Goal: Browse casually

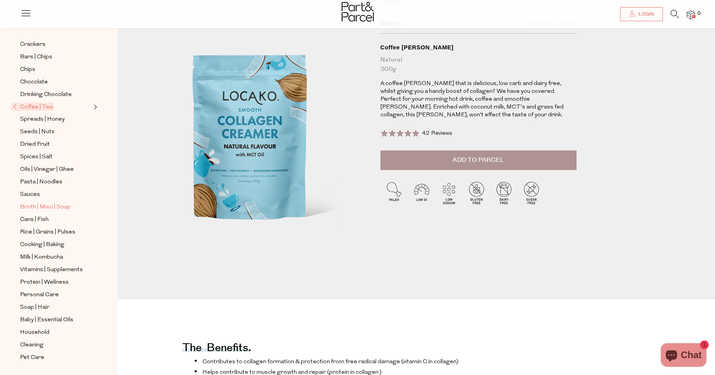
scroll to position [59, 0]
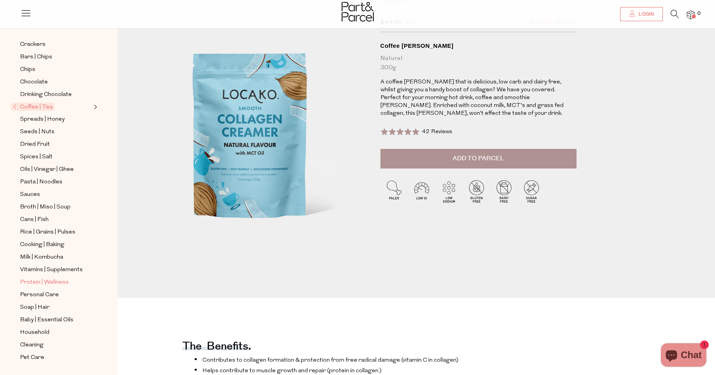
click at [39, 282] on span "Protein | Wellness" at bounding box center [44, 282] width 49 height 9
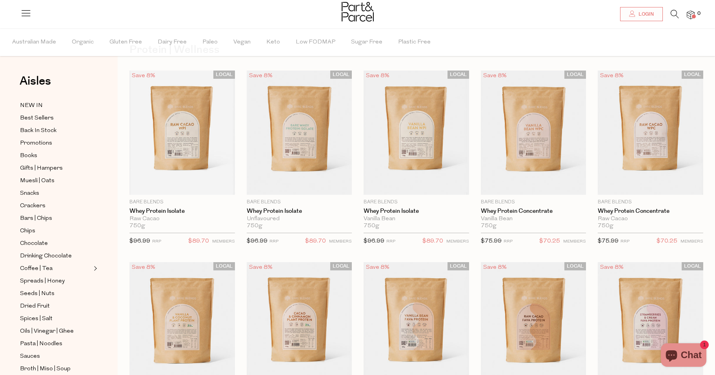
scroll to position [33, 0]
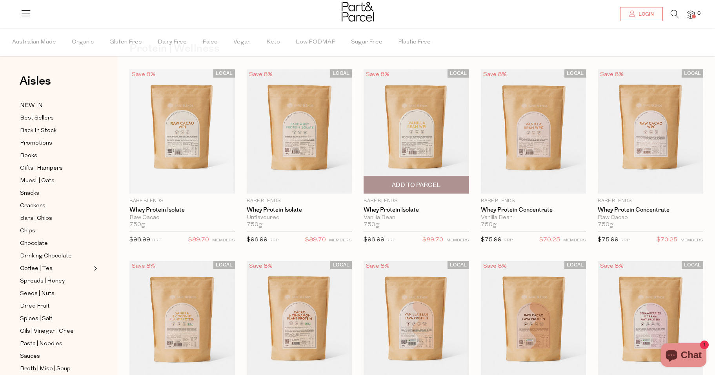
click at [409, 114] on img at bounding box center [417, 131] width 106 height 124
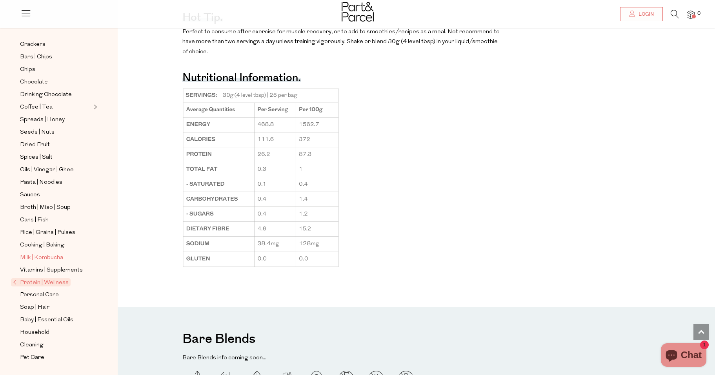
scroll to position [646, 0]
click at [35, 256] on span "Milk | Kombucha" at bounding box center [41, 257] width 43 height 9
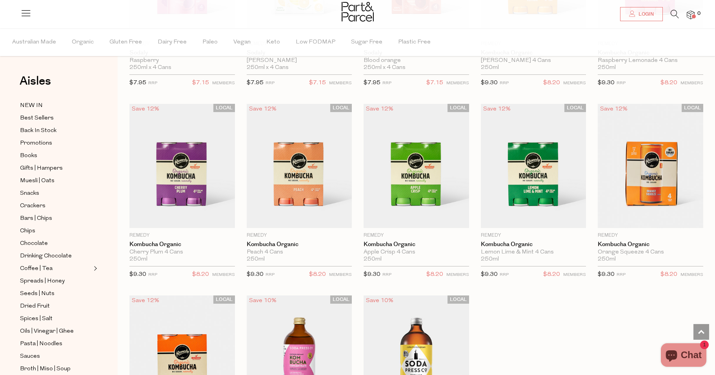
scroll to position [1033, 0]
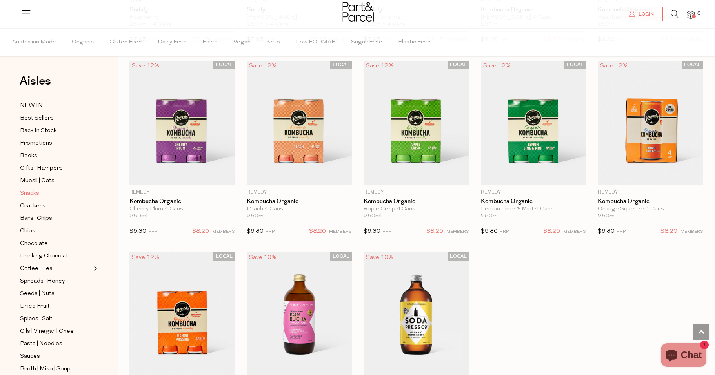
click at [28, 191] on span "Snacks" at bounding box center [29, 193] width 19 height 9
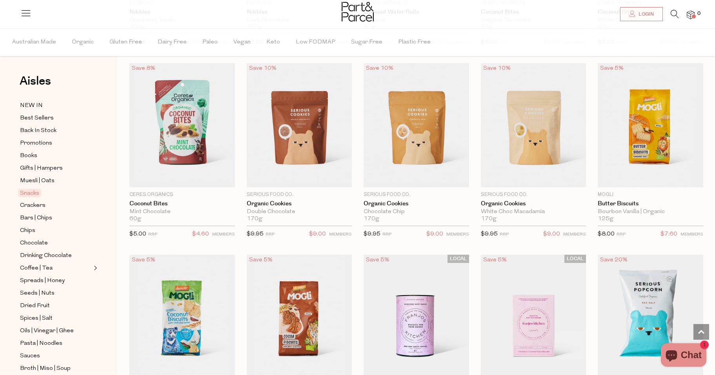
scroll to position [1251, 0]
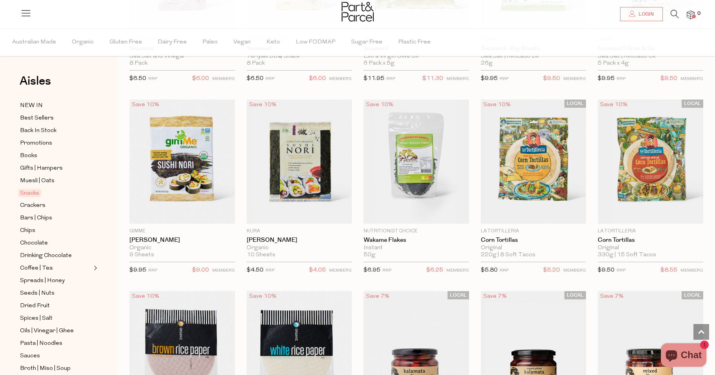
scroll to position [2126, 0]
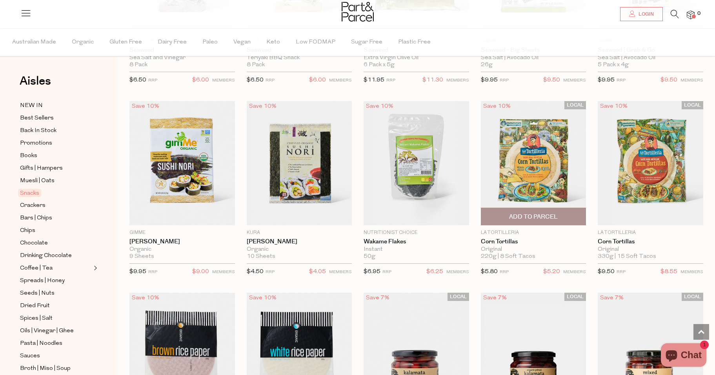
click at [530, 171] on img at bounding box center [534, 163] width 106 height 124
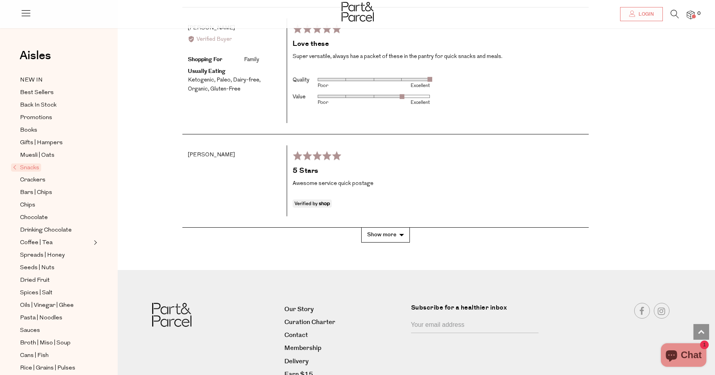
scroll to position [1679, 0]
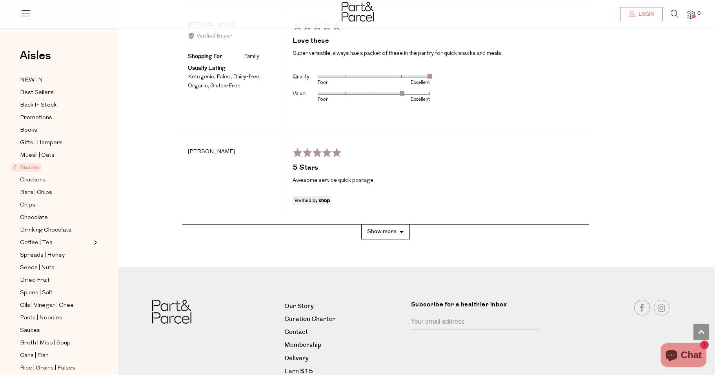
click at [384, 235] on button "Show more" at bounding box center [385, 232] width 49 height 15
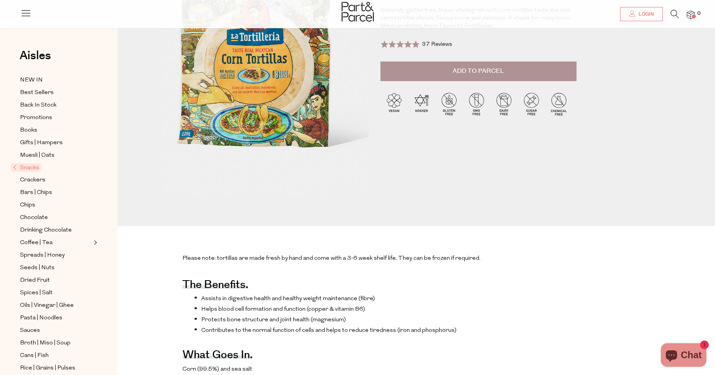
scroll to position [0, 0]
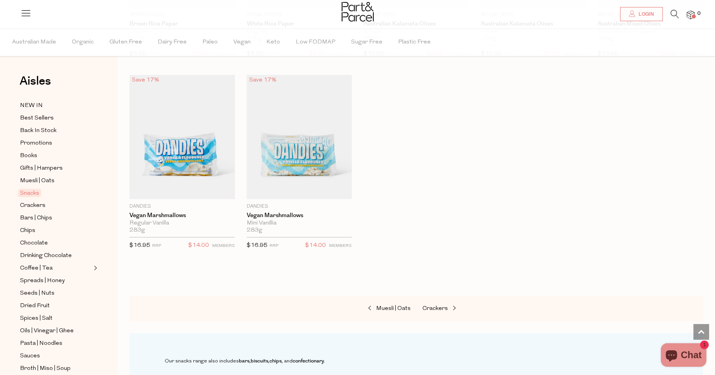
scroll to position [407, 0]
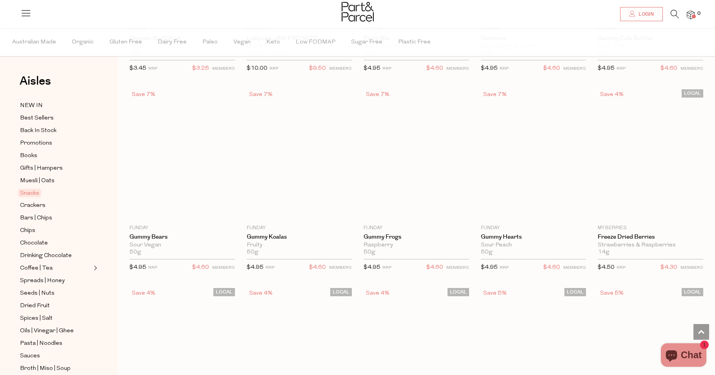
scroll to position [1994, 0]
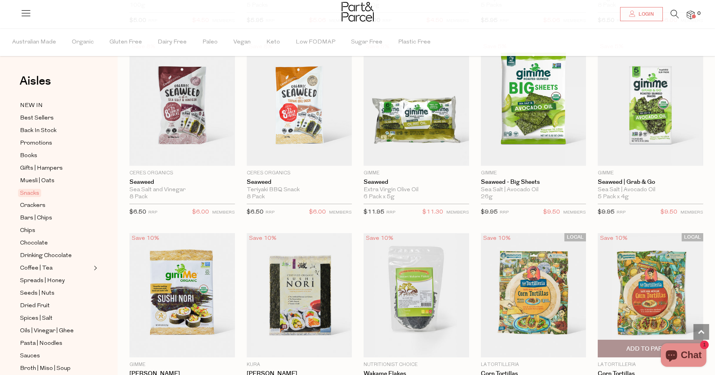
click at [659, 280] on img at bounding box center [651, 295] width 106 height 124
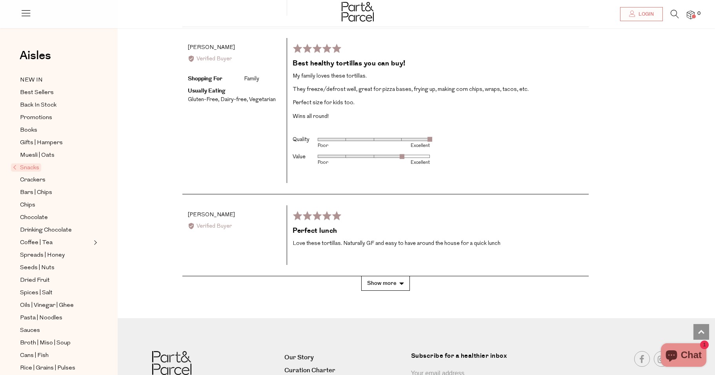
scroll to position [1679, 0]
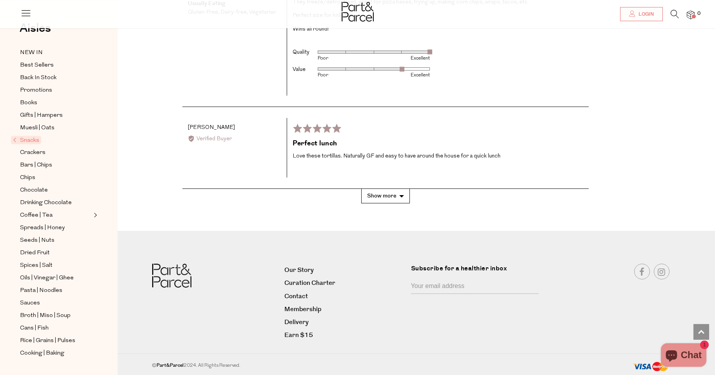
click at [377, 196] on button "Show more" at bounding box center [385, 196] width 49 height 15
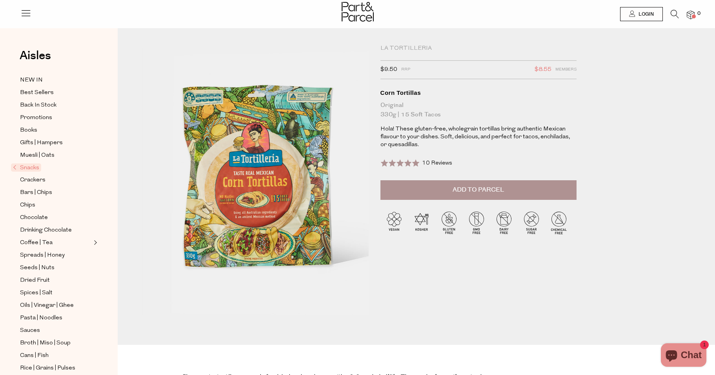
scroll to position [0, 0]
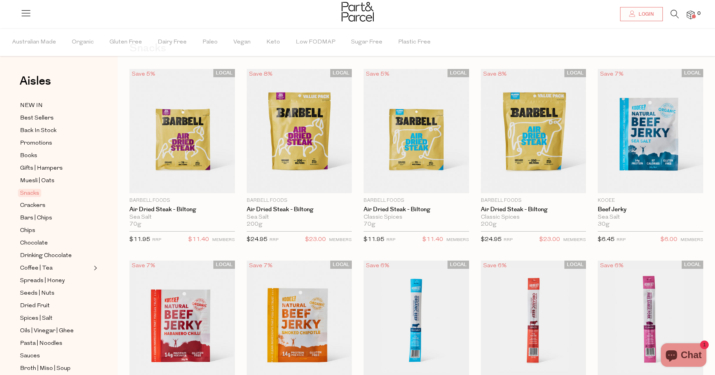
scroll to position [35, 0]
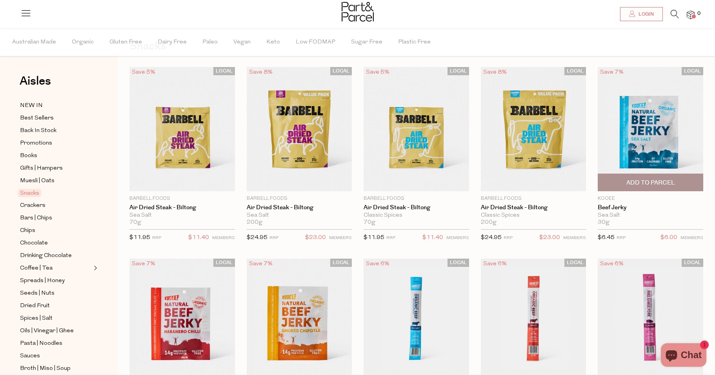
click at [666, 123] on img at bounding box center [651, 129] width 106 height 124
